Goal: Task Accomplishment & Management: Manage account settings

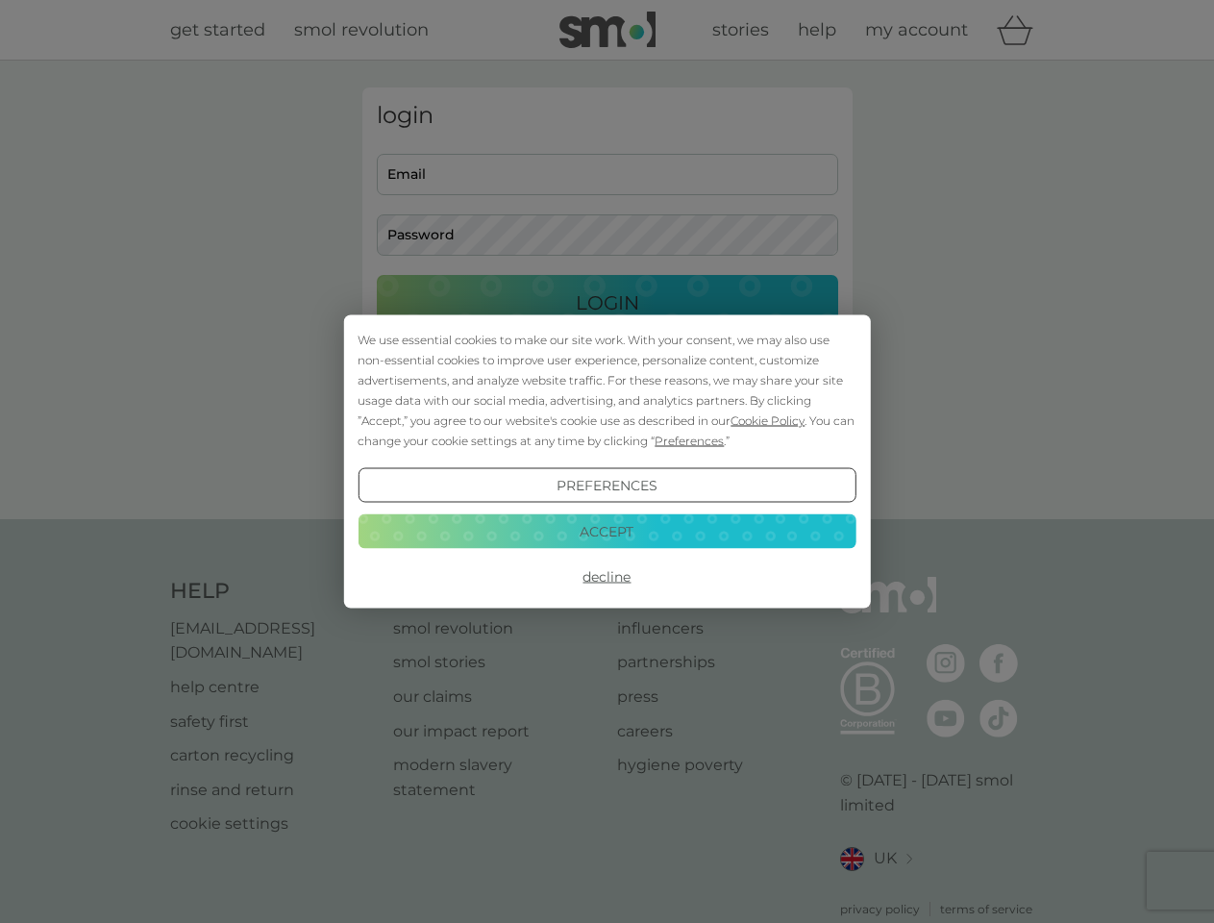
click at [768, 420] on span "Cookie Policy" at bounding box center [768, 420] width 74 height 14
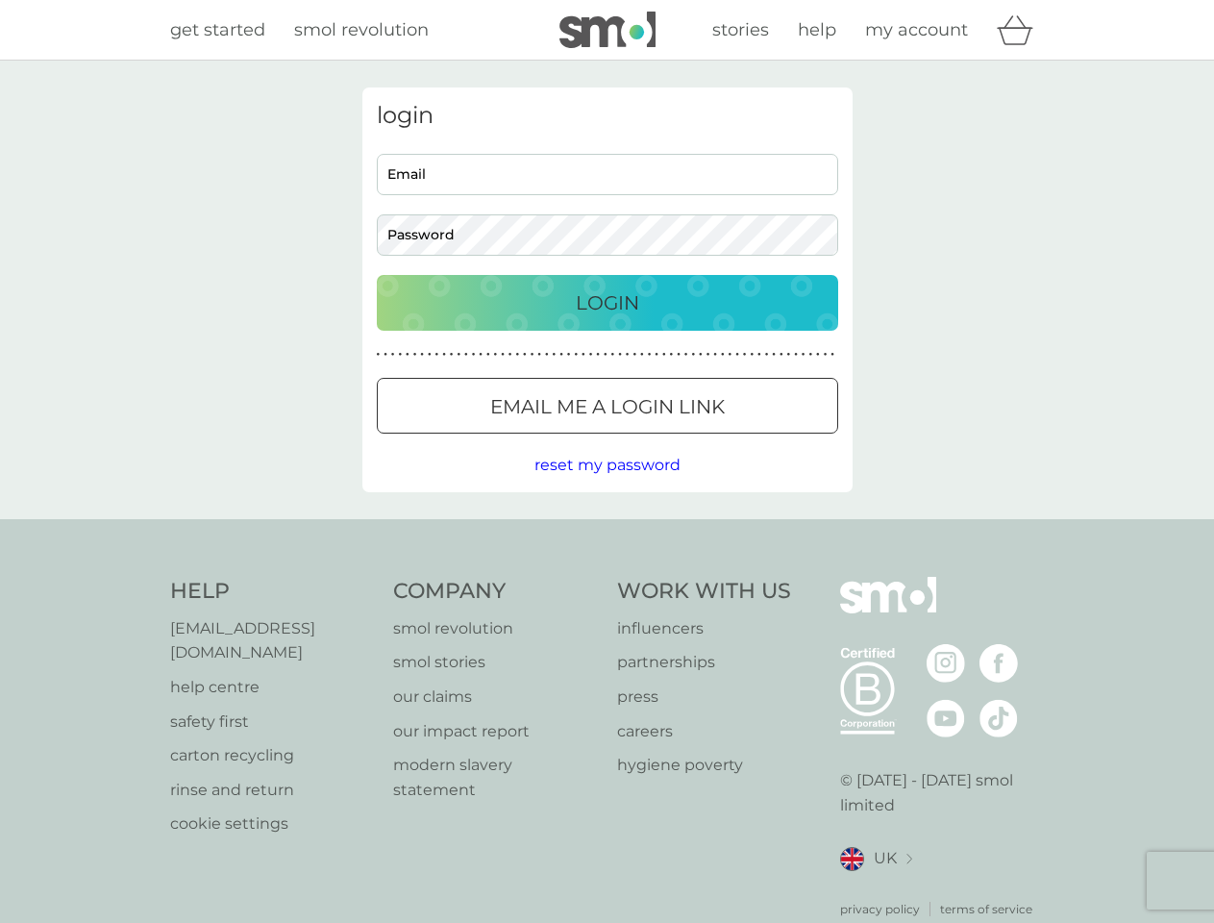
click at [687, 440] on div "login Email Password Login ● ● ● ● ● ● ● ● ● ● ● ● ● ● ● ● ● ● ● ● ● ● ● ● ● ● …" at bounding box center [607, 289] width 490 height 405
click at [607, 486] on div "login Email Password Login ● ● ● ● ● ● ● ● ● ● ● ● ● ● ● ● ● ● ● ● ● ● ● ● ● ● …" at bounding box center [607, 289] width 490 height 405
click at [607, 577] on div "Help [EMAIL_ADDRESS][DOMAIN_NAME] help centre safety first carton recycling rin…" at bounding box center [607, 747] width 875 height 341
click at [607, 531] on div "Help [EMAIL_ADDRESS][DOMAIN_NAME] help centre safety first carton recycling rin…" at bounding box center [607, 747] width 1214 height 457
